Goal: Check status

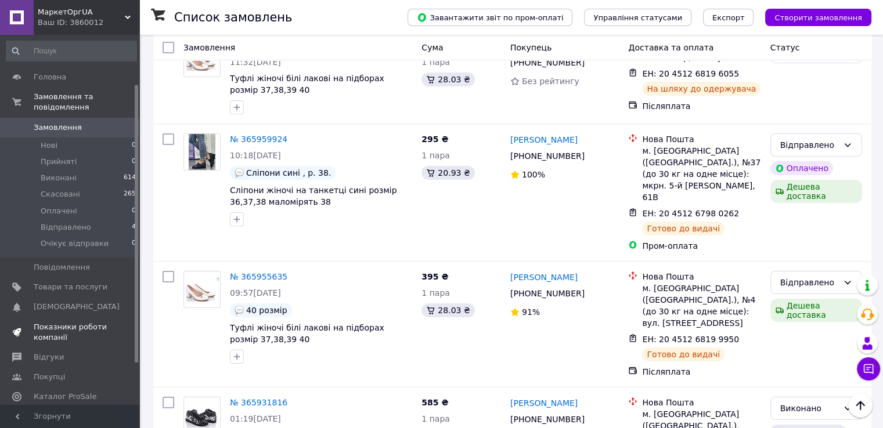
scroll to position [121, 0]
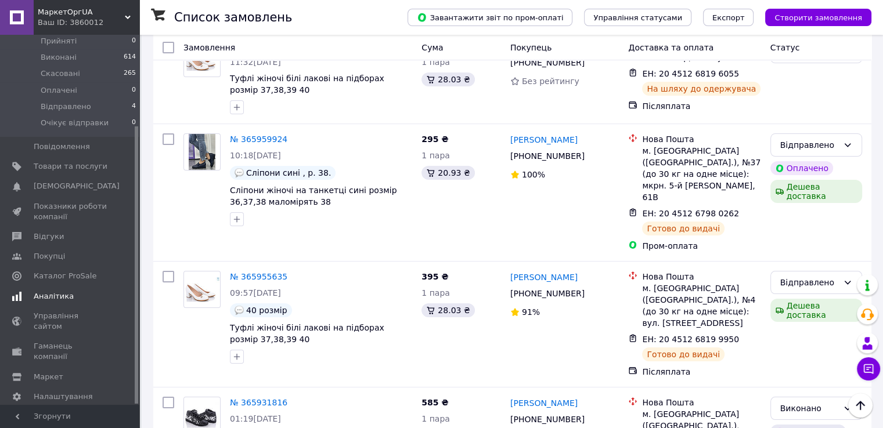
click at [58, 291] on link "Аналітика" at bounding box center [71, 297] width 143 height 20
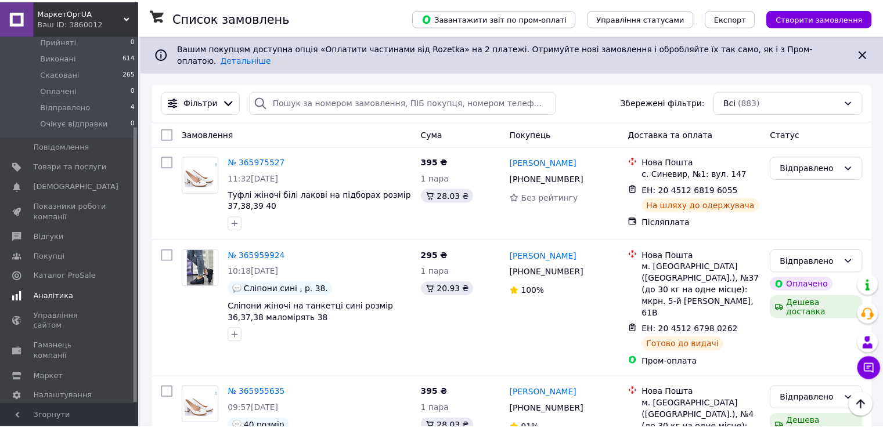
scroll to position [102, 0]
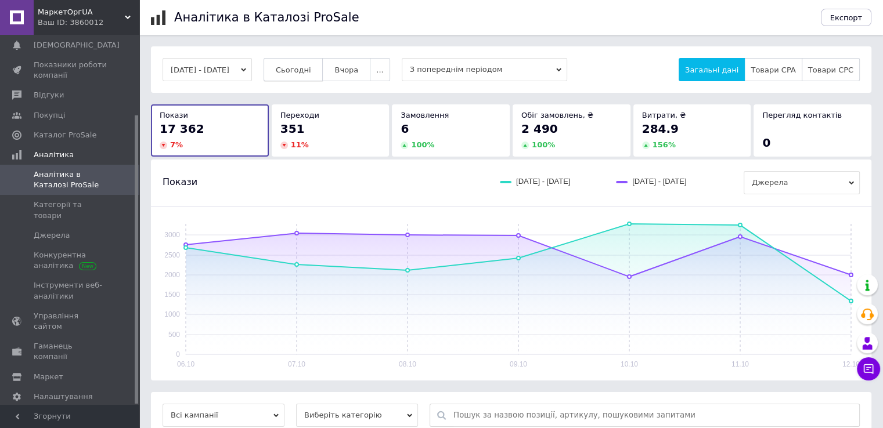
click at [311, 66] on span "Сьогодні" at bounding box center [293, 70] width 35 height 9
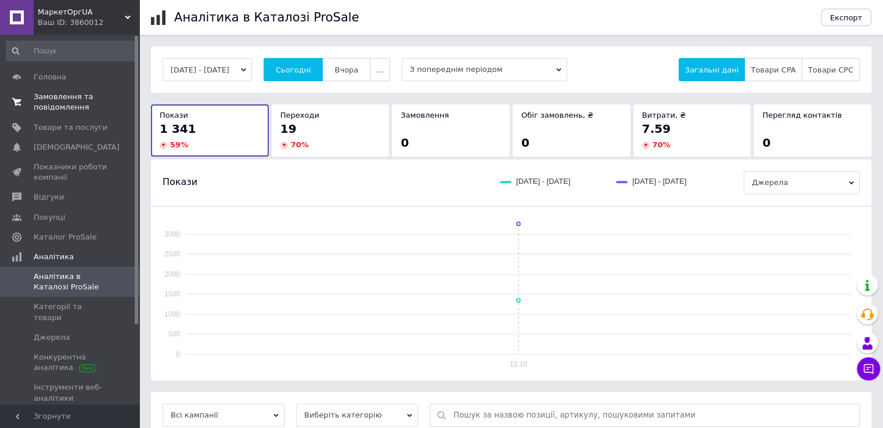
click at [51, 100] on span "Замовлення та повідомлення" at bounding box center [71, 102] width 74 height 21
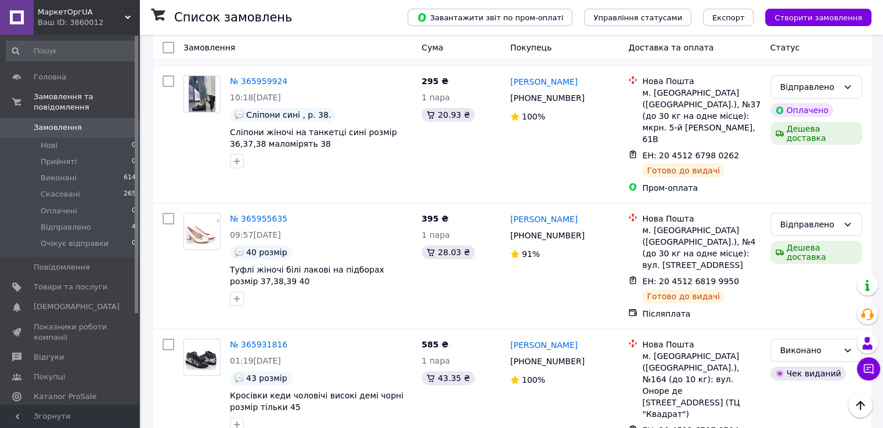
scroll to position [58, 0]
